Goal: Understand process/instructions: Learn how to perform a task or action

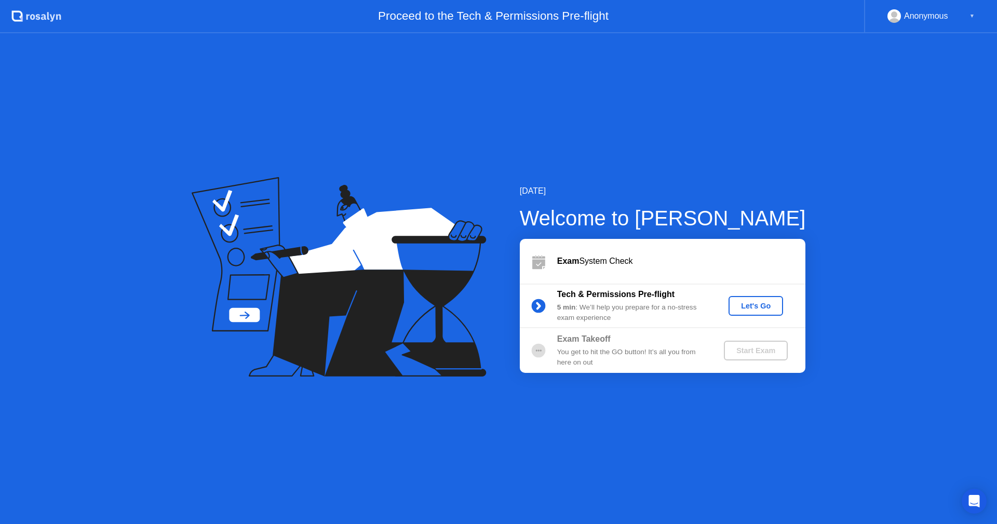
click at [747, 309] on div "Let's Go" at bounding box center [756, 306] width 46 height 8
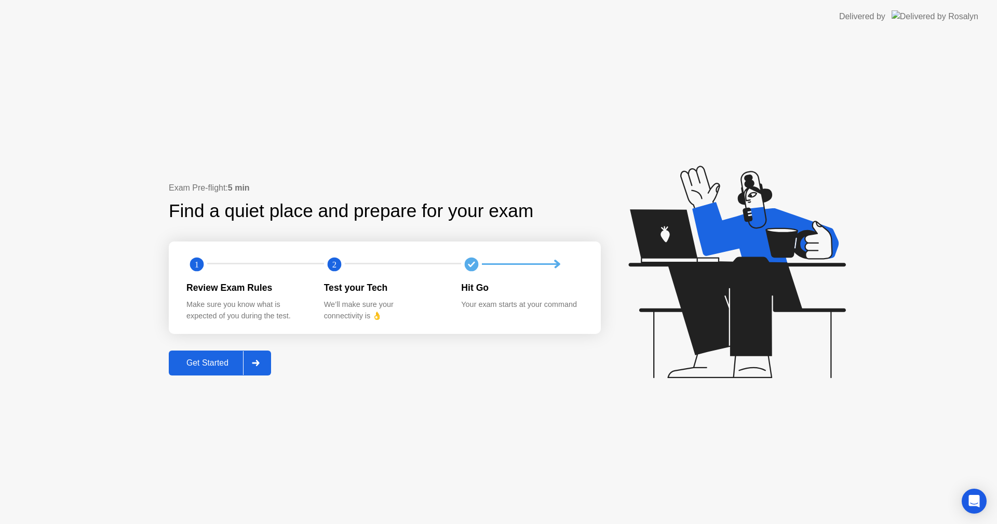
click at [217, 364] on div "Get Started" at bounding box center [207, 362] width 71 height 9
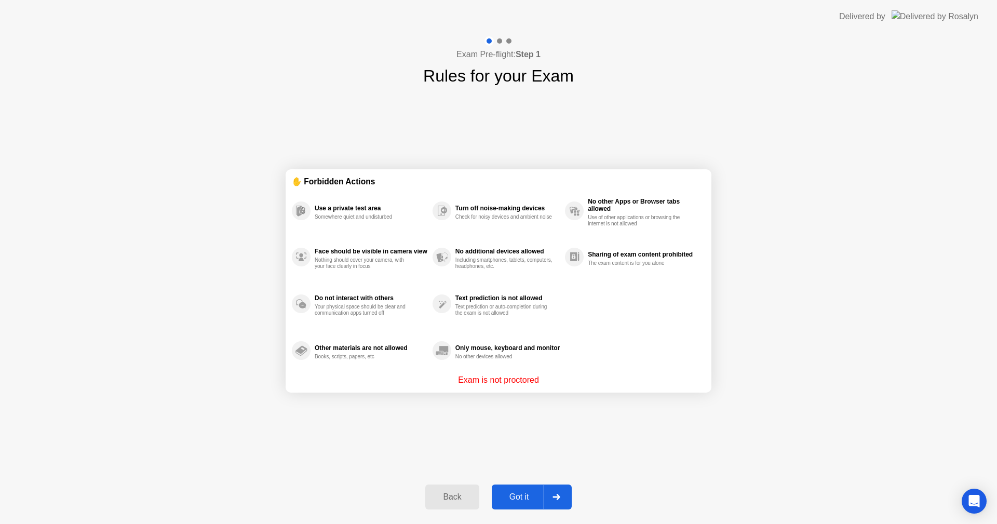
click at [522, 498] on div "Got it" at bounding box center [519, 496] width 49 height 9
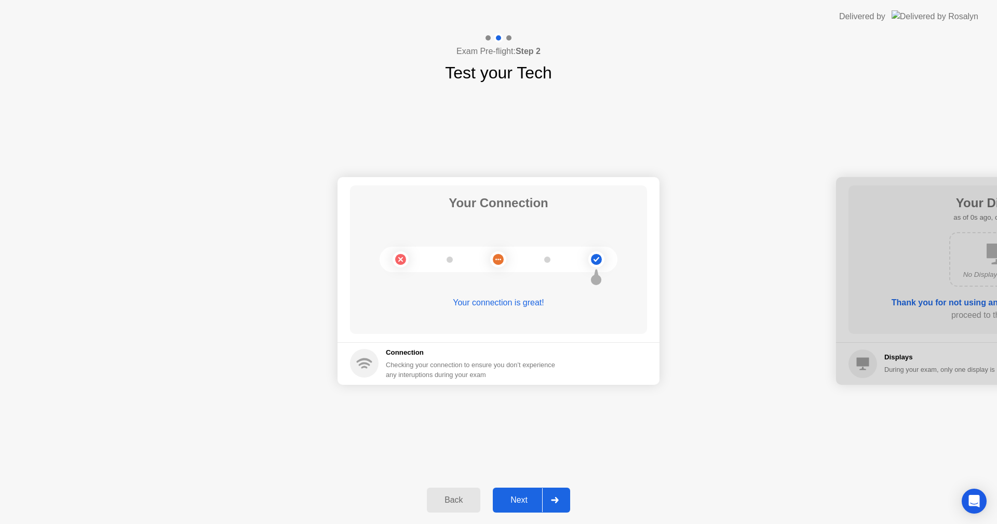
click at [522, 498] on div "Next" at bounding box center [519, 499] width 46 height 9
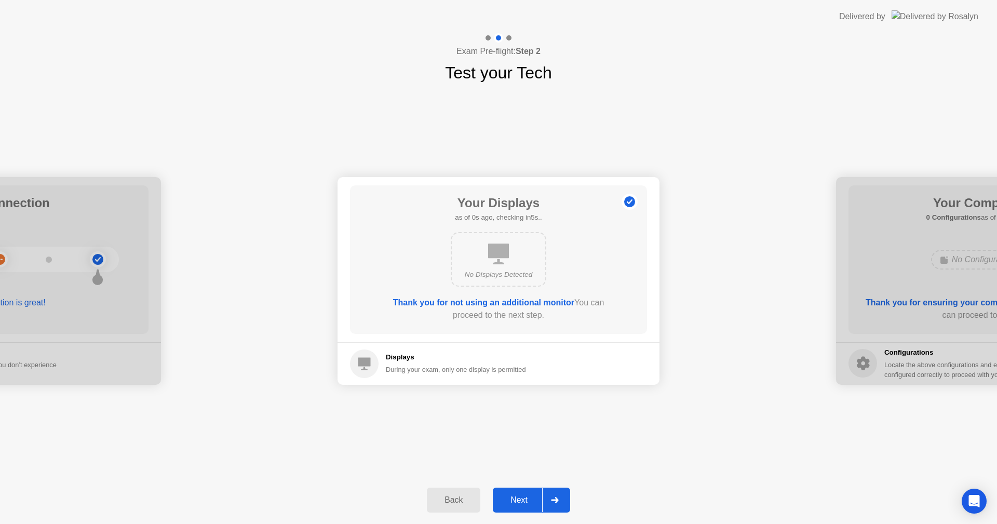
click at [522, 498] on div "Next" at bounding box center [519, 499] width 46 height 9
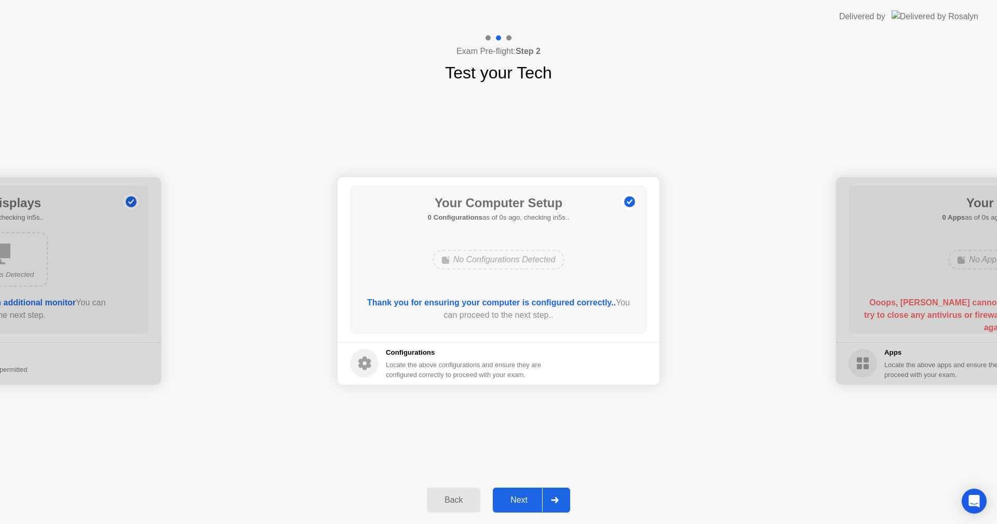
click at [522, 499] on div "Next" at bounding box center [519, 499] width 46 height 9
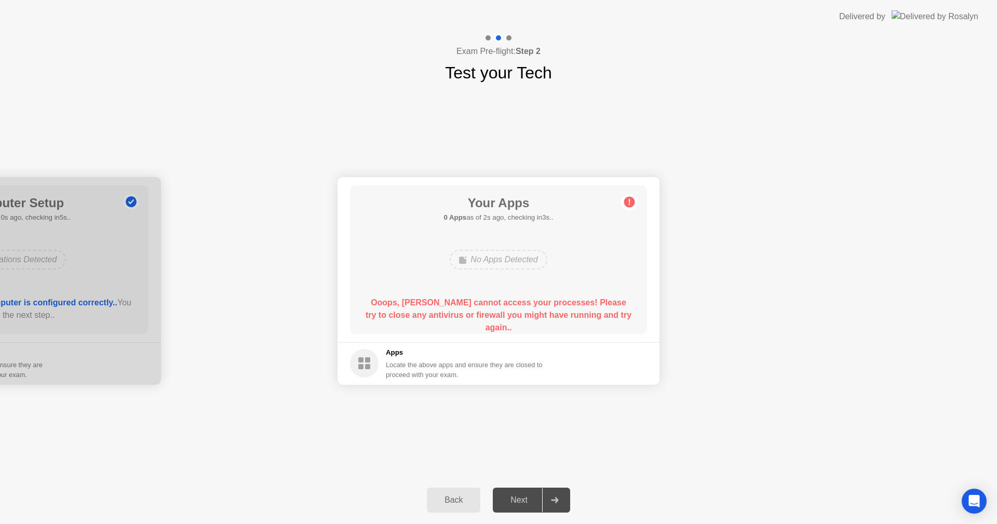
drag, startPoint x: 562, startPoint y: 322, endPoint x: 388, endPoint y: 227, distance: 197.5
click at [388, 227] on div "Your Apps 0 Apps as of 2s ago, checking in3s.. No Apps Detected Ooops, [PERSON_…" at bounding box center [498, 259] width 297 height 148
drag, startPoint x: 558, startPoint y: 270, endPoint x: 419, endPoint y: 239, distance: 142.1
click at [419, 239] on div "Your Apps 0 Apps as of 3s ago, checking in2s.. No Apps Detected Ooops, [PERSON_…" at bounding box center [498, 259] width 297 height 148
click at [558, 500] on icon at bounding box center [554, 500] width 7 height 6
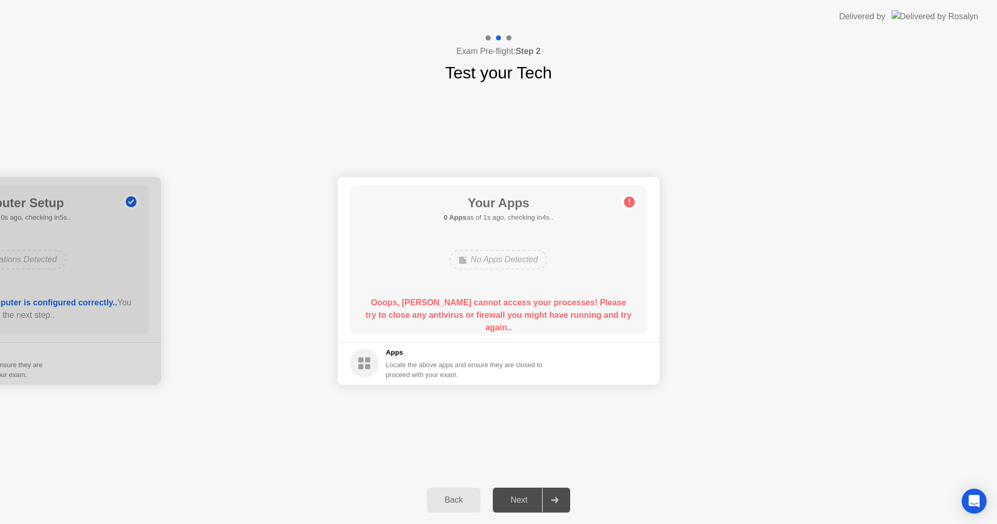
click at [529, 500] on div "Next" at bounding box center [519, 499] width 46 height 9
drag, startPoint x: 328, startPoint y: 46, endPoint x: 606, endPoint y: 398, distance: 448.4
click at [606, 398] on div "Exam Pre-flight: Step 2 Test your Tech Your Connection Your connection is great…" at bounding box center [498, 278] width 997 height 491
click at [429, 425] on div "Your Connection Your connection is great! Connection Checking your connection t…" at bounding box center [498, 280] width 997 height 391
